Goal: Information Seeking & Learning: Learn about a topic

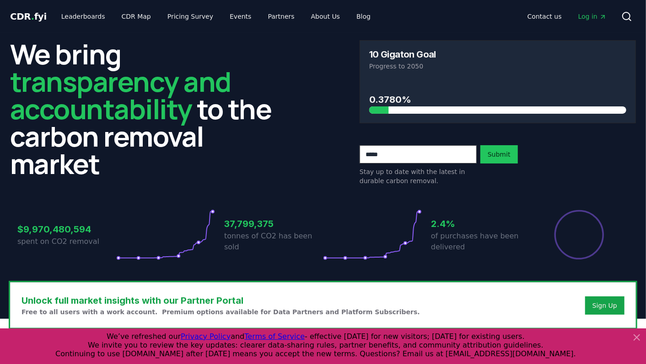
click at [637, 336] on icon at bounding box center [636, 337] width 11 height 11
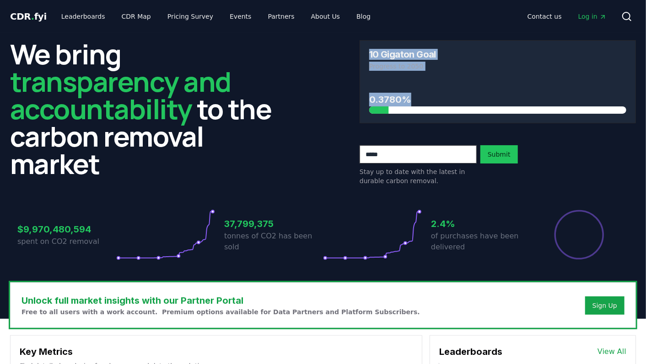
drag, startPoint x: 370, startPoint y: 53, endPoint x: 446, endPoint y: 87, distance: 83.3
click at [446, 87] on div "10 Gigaton Goal Progress to [DATE] 0.3780%" at bounding box center [497, 81] width 276 height 83
drag, startPoint x: 446, startPoint y: 87, endPoint x: 539, endPoint y: 85, distance: 92.4
click at [539, 85] on div "0.3780%" at bounding box center [497, 97] width 257 height 34
click at [257, 106] on h2 "We bring transparency and accountability to the carbon removal market" at bounding box center [148, 108] width 276 height 137
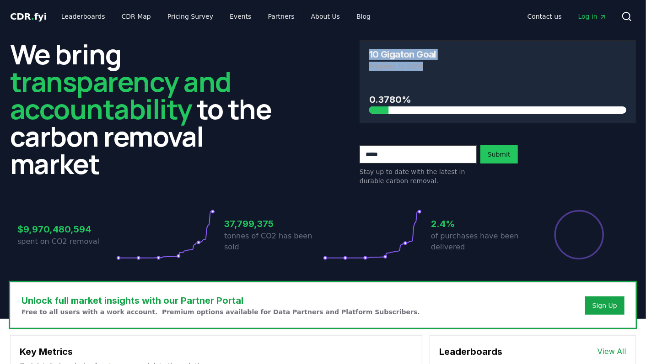
drag, startPoint x: 369, startPoint y: 55, endPoint x: 443, endPoint y: 69, distance: 74.8
click at [443, 69] on div "10 Gigaton Goal Progress to 2050" at bounding box center [497, 60] width 275 height 39
drag, startPoint x: 443, startPoint y: 69, endPoint x: 433, endPoint y: 69, distance: 10.1
click at [433, 69] on p "Progress to 2050" at bounding box center [497, 66] width 257 height 9
click at [180, 15] on link "Pricing Survey" at bounding box center [190, 16] width 60 height 16
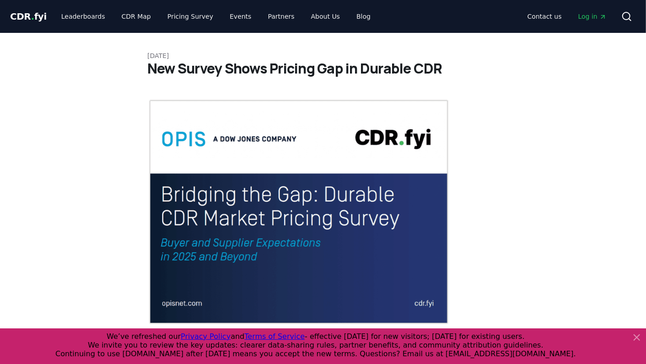
click at [637, 337] on icon at bounding box center [636, 337] width 5 height 5
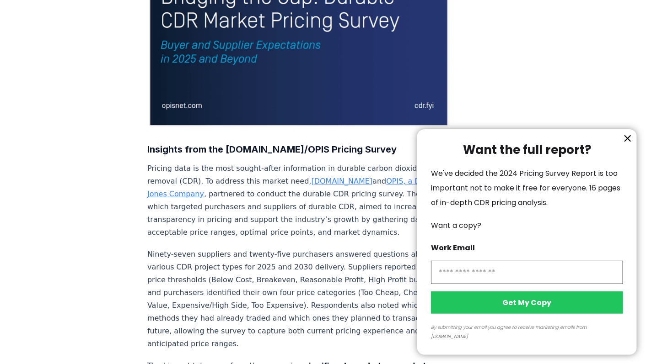
scroll to position [203, 0]
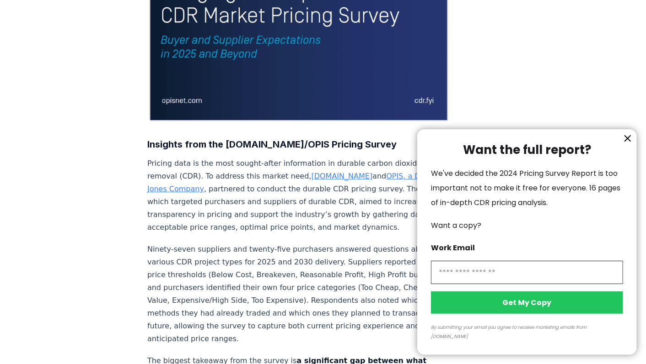
click at [625, 144] on icon "information" at bounding box center [627, 138] width 11 height 11
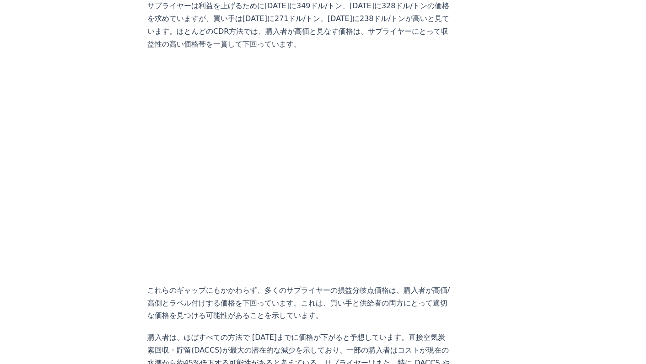
scroll to position [0, 0]
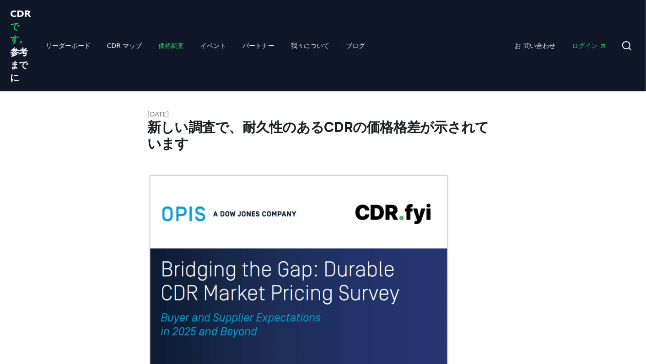
click at [151, 44] on link "価格調査" at bounding box center [171, 45] width 40 height 16
